Goal: Check status: Check status

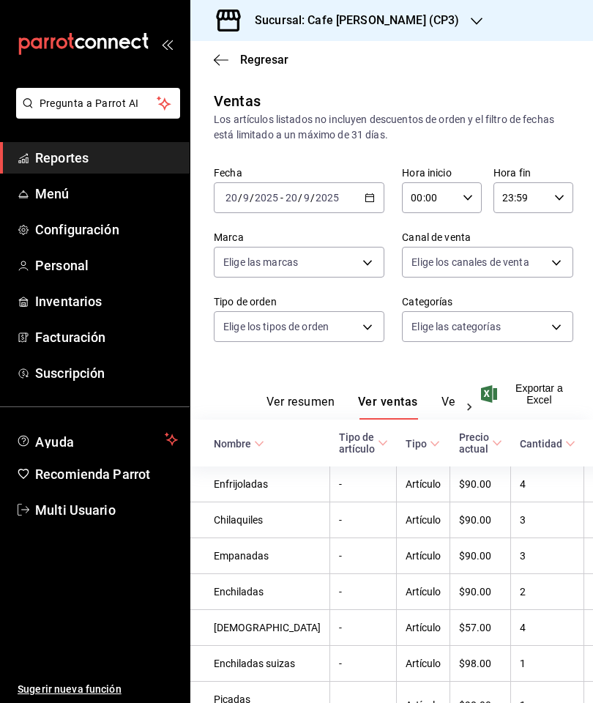
click at [215, 64] on icon "button" at bounding box center [221, 59] width 15 height 13
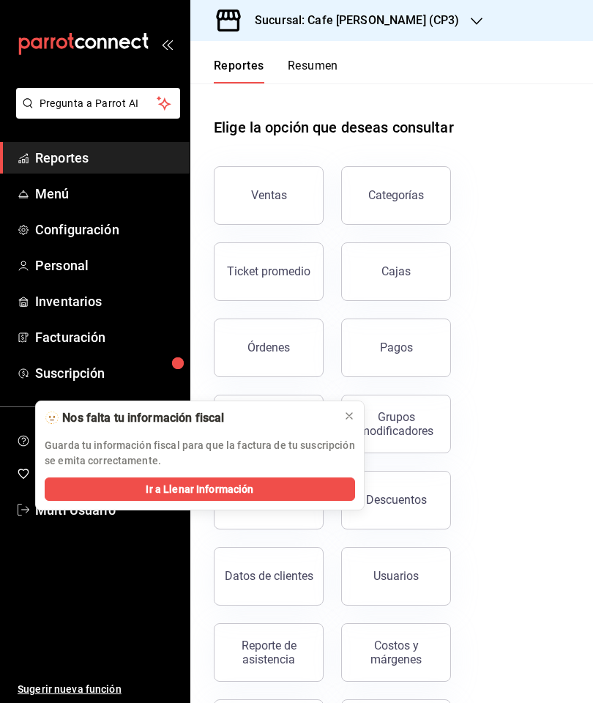
click at [279, 196] on div "Ventas" at bounding box center [269, 195] width 36 height 14
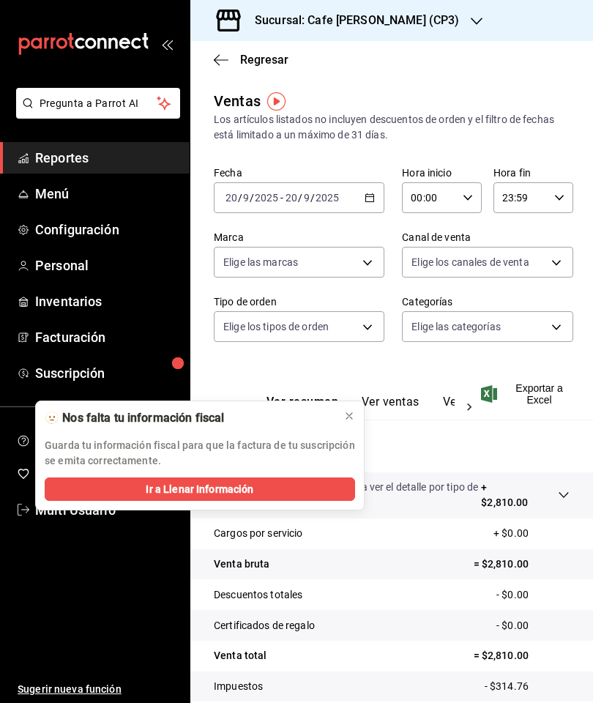
click at [351, 421] on icon at bounding box center [349, 416] width 12 height 12
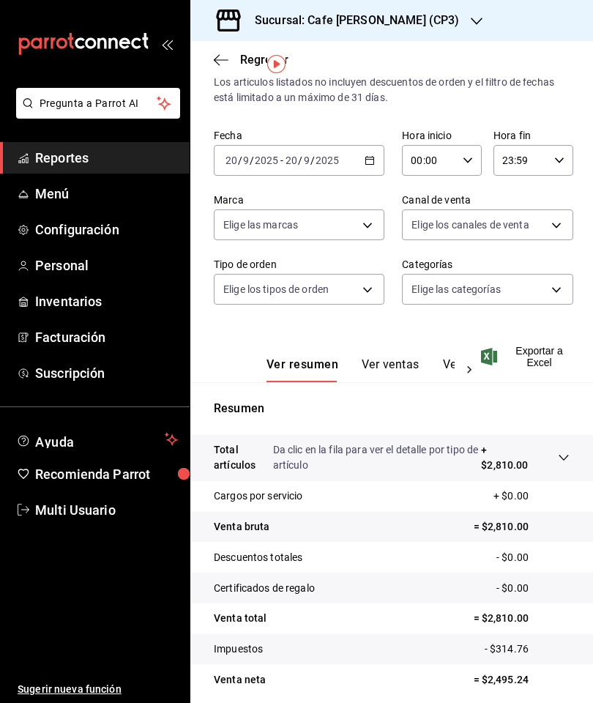
scroll to position [35, 0]
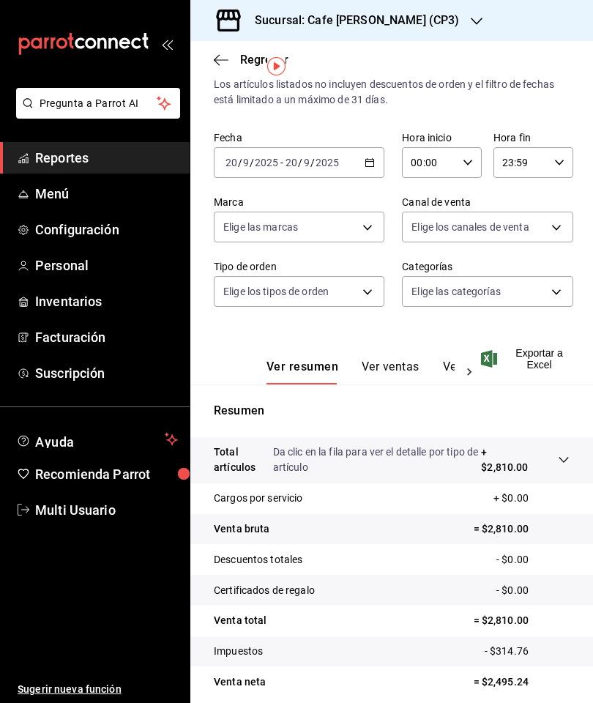
click at [223, 65] on icon "button" at bounding box center [221, 59] width 15 height 13
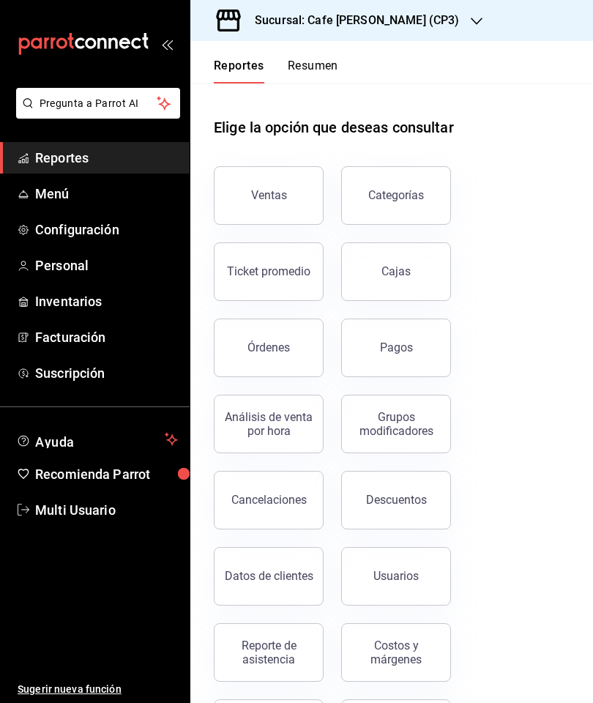
click at [267, 343] on div "Órdenes" at bounding box center [268, 347] width 42 height 14
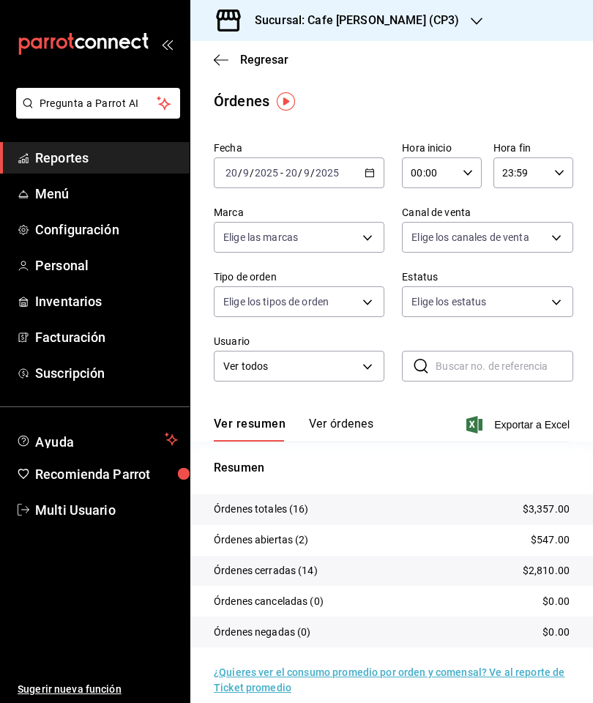
click at [365, 417] on button "Ver órdenes" at bounding box center [341, 429] width 64 height 25
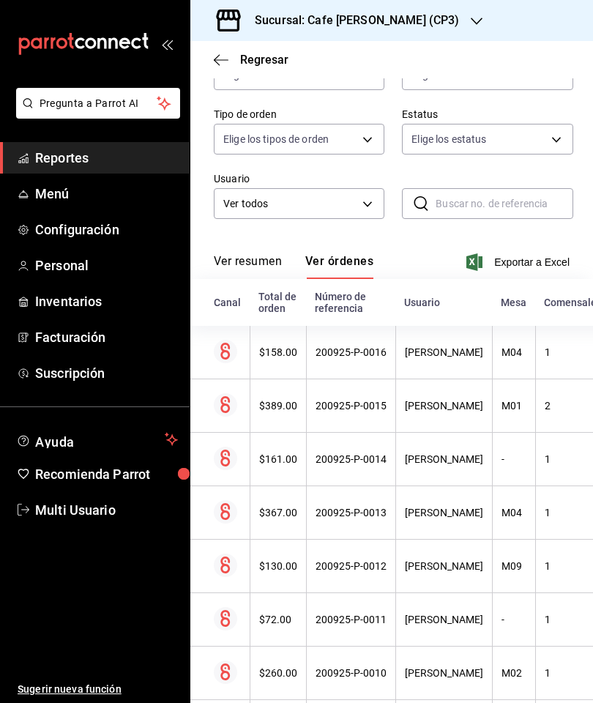
click at [449, 410] on div "[PERSON_NAME]" at bounding box center [444, 406] width 78 height 12
